Goal: Find specific page/section: Find specific page/section

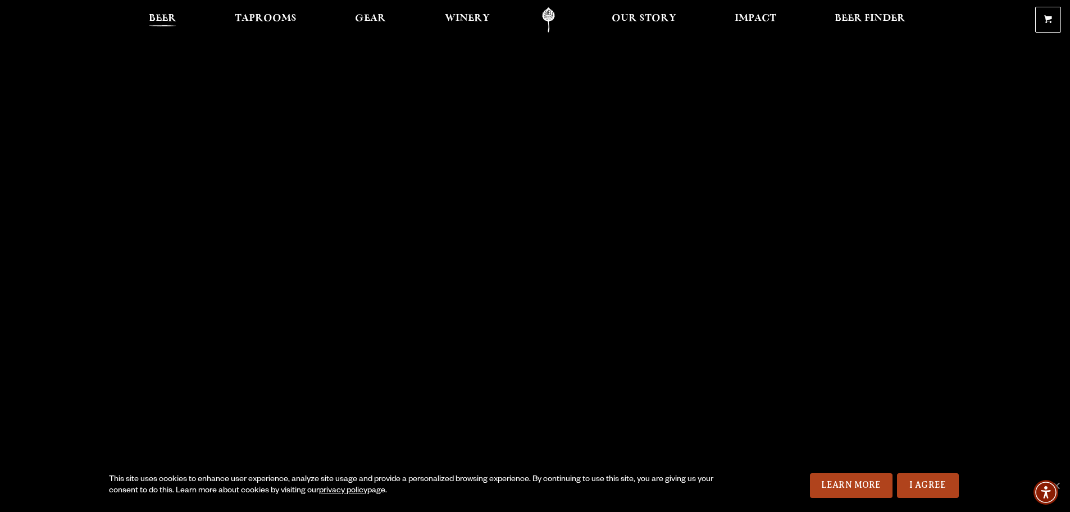
click at [171, 20] on span "Beer" at bounding box center [163, 18] width 28 height 9
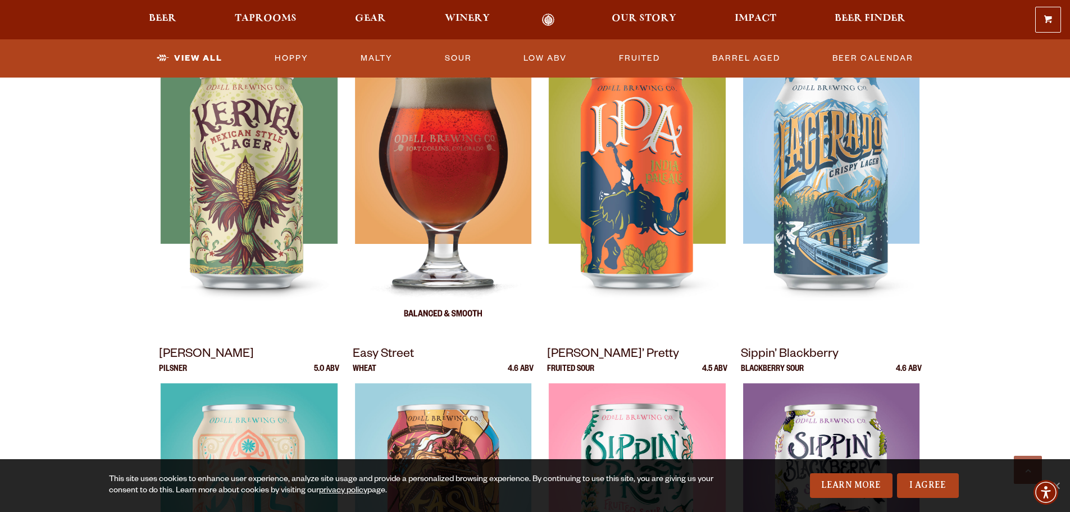
scroll to position [449, 0]
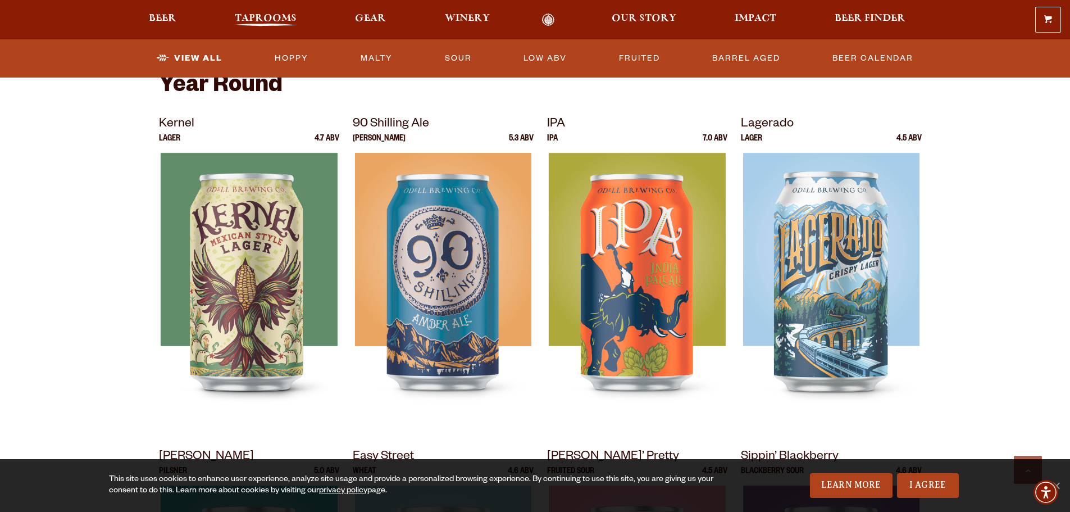
click at [262, 20] on span "Taprooms" at bounding box center [266, 18] width 62 height 9
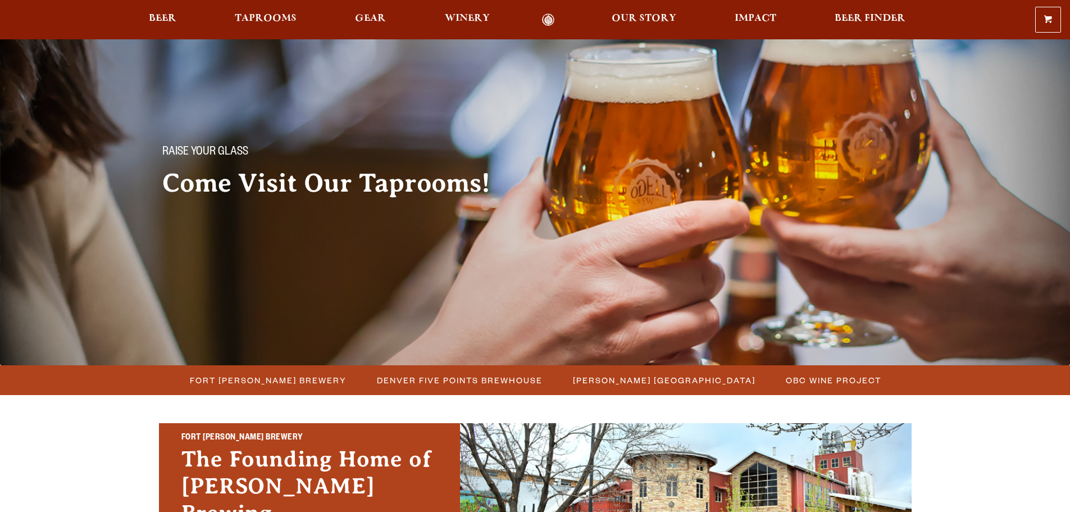
scroll to position [281, 0]
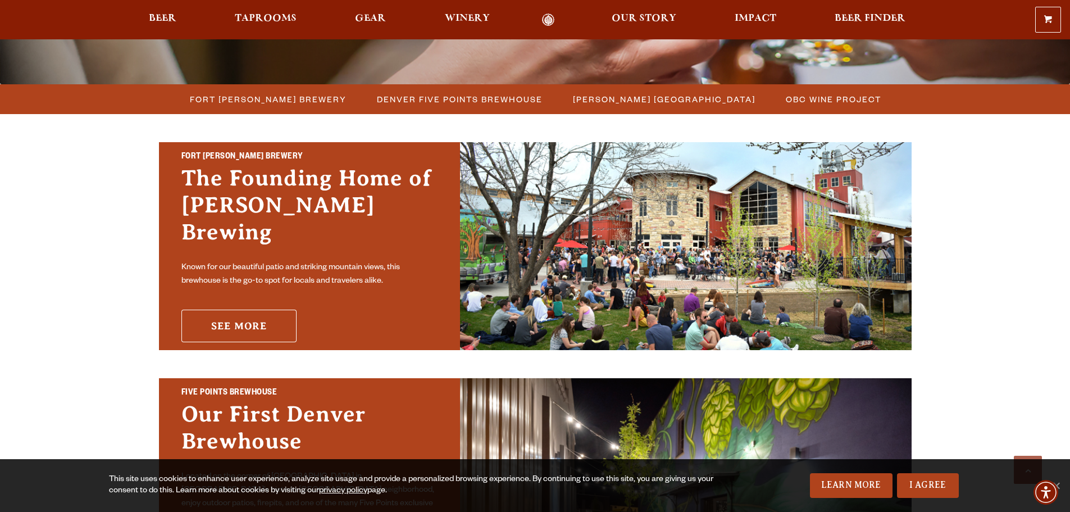
click at [240, 322] on link "See More" at bounding box center [238, 325] width 115 height 33
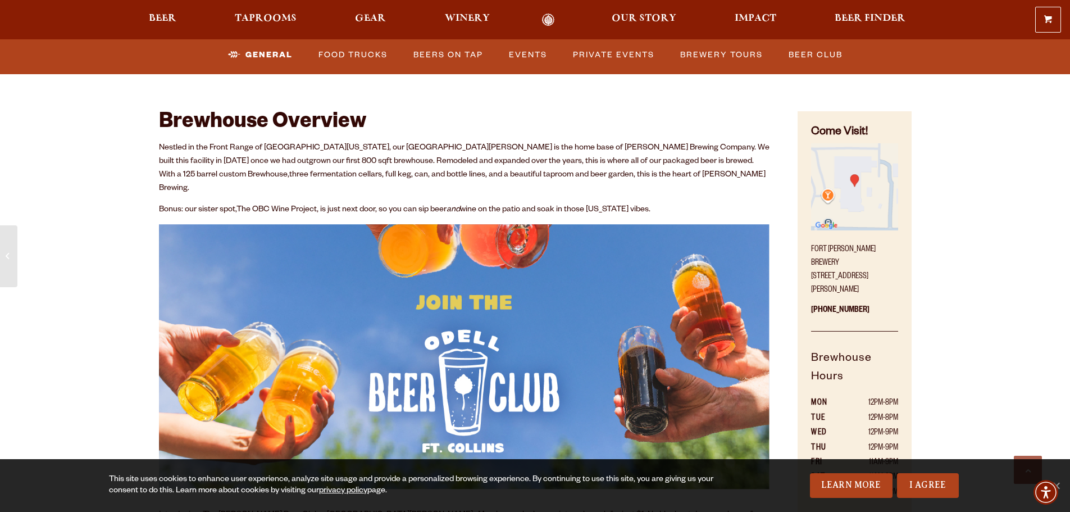
scroll to position [562, 0]
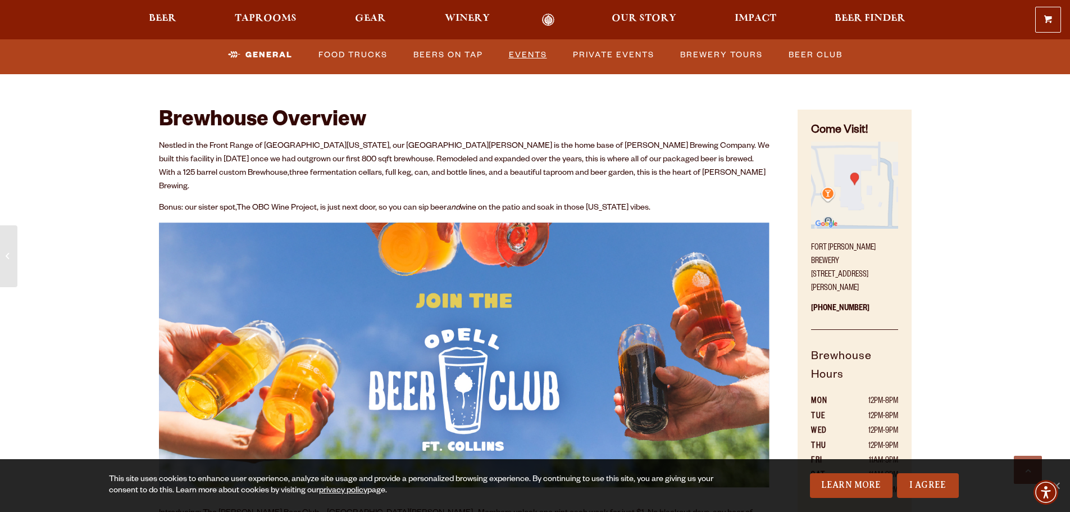
click at [527, 61] on link "Events" at bounding box center [527, 55] width 47 height 26
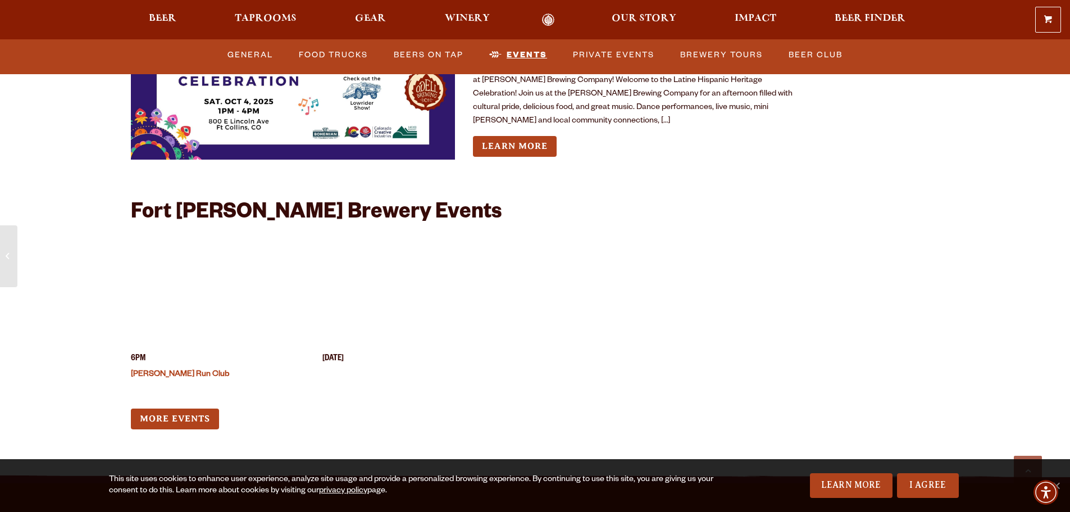
scroll to position [4415, 0]
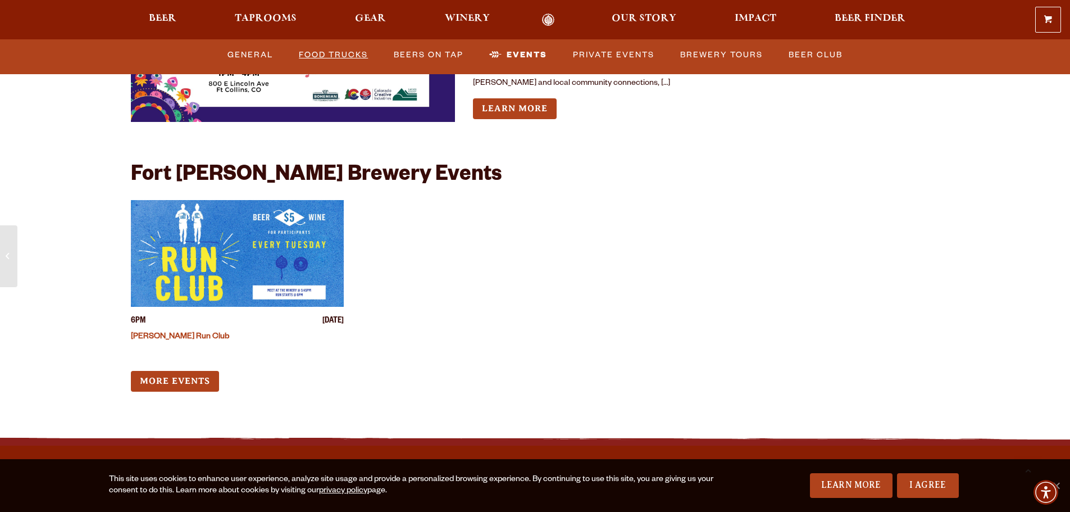
click at [335, 50] on link "Food Trucks" at bounding box center [333, 55] width 78 height 26
